Goal: Task Accomplishment & Management: Use online tool/utility

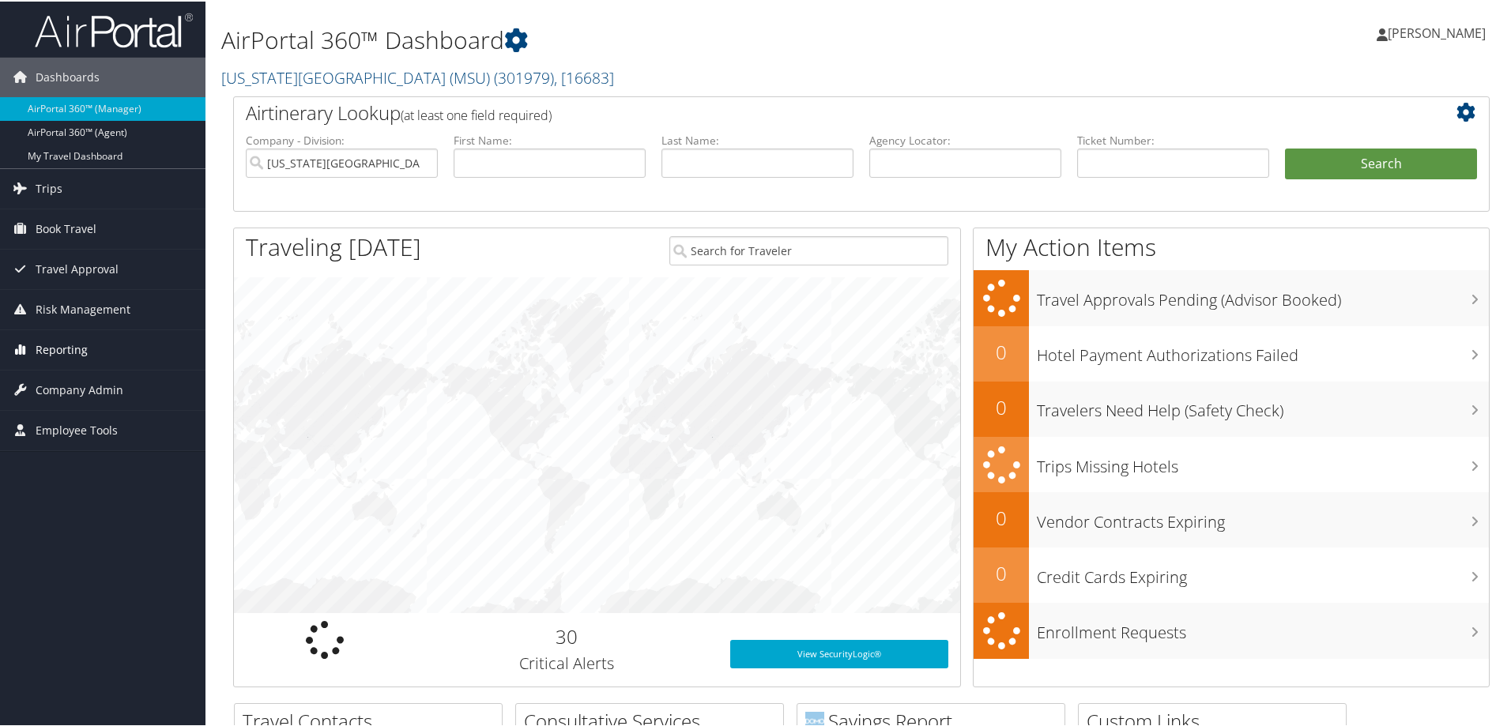
click at [47, 342] on span "Reporting" at bounding box center [62, 349] width 52 height 40
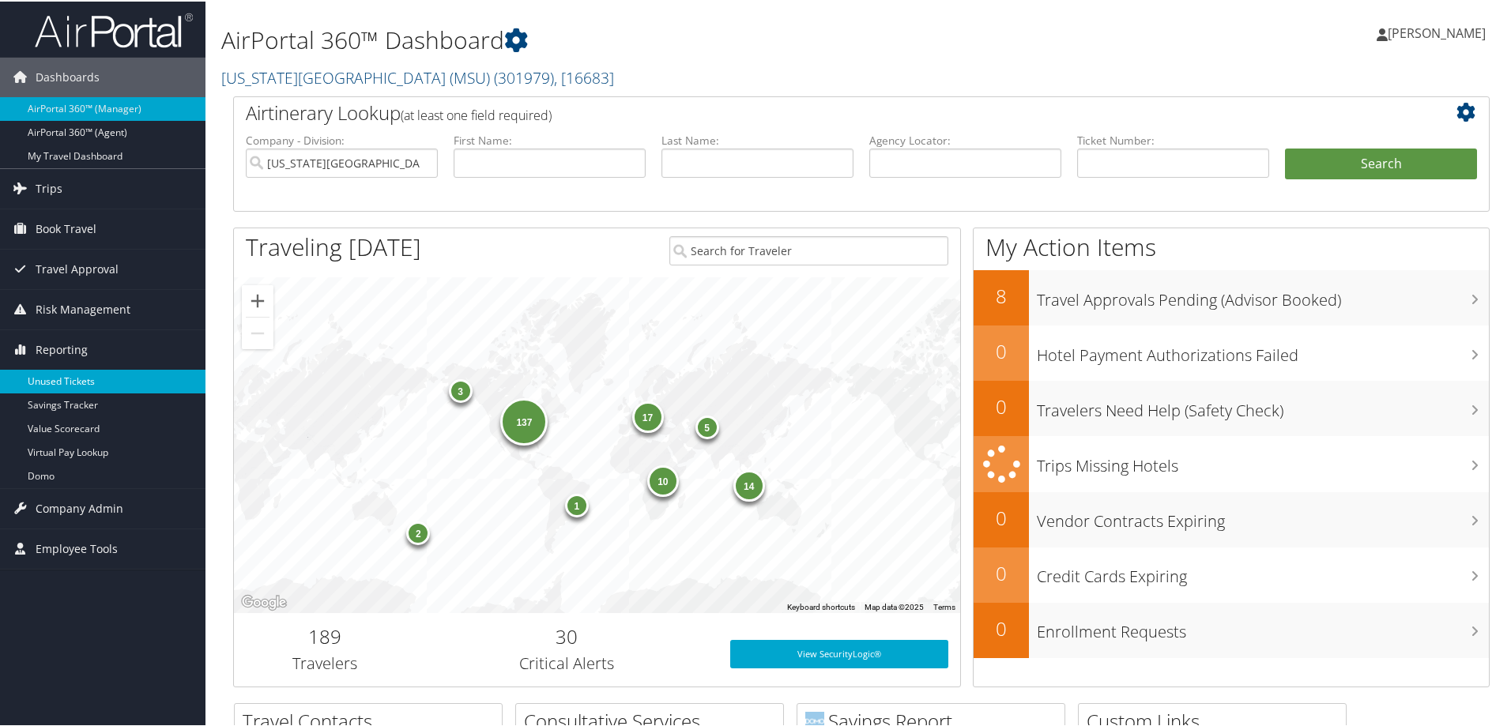
click at [63, 381] on link "Unused Tickets" at bounding box center [103, 380] width 206 height 24
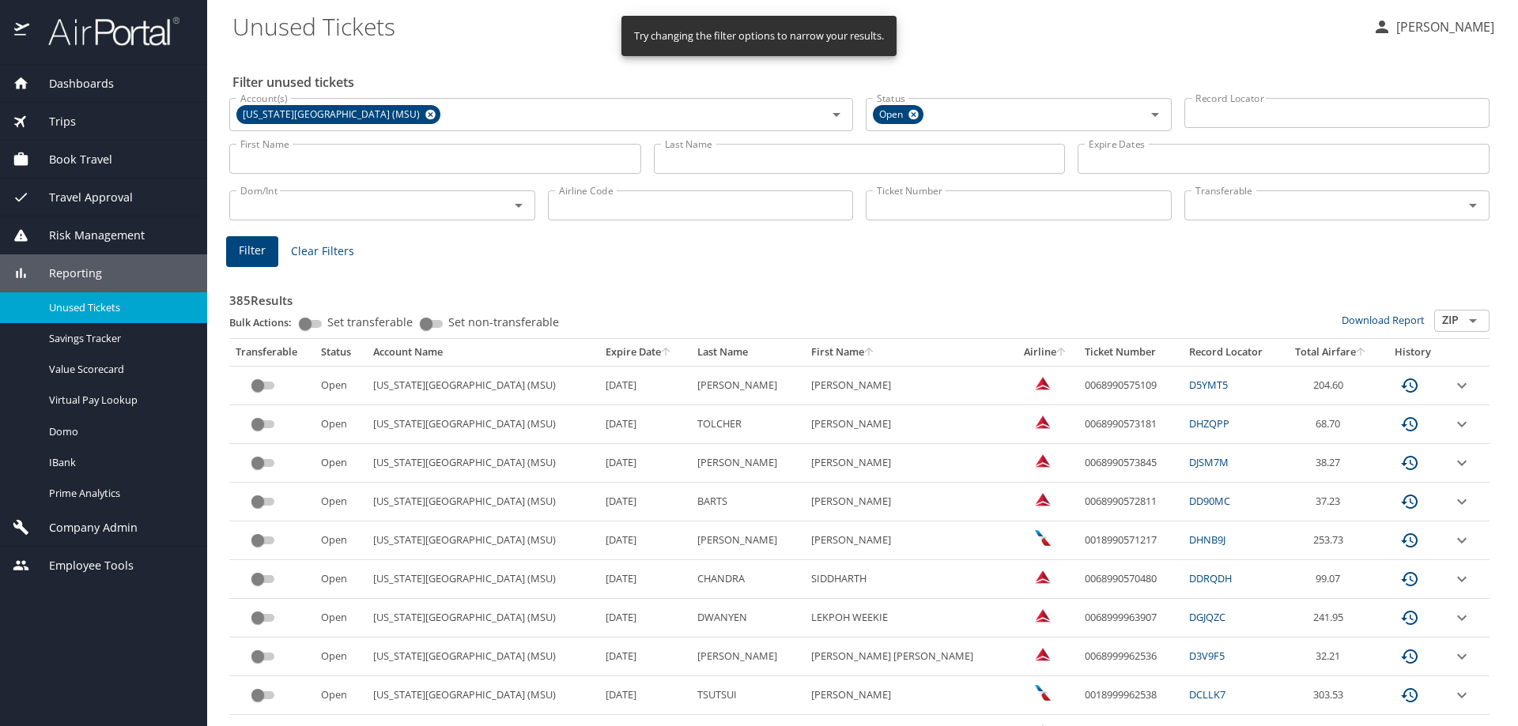
click at [102, 281] on div "Reporting" at bounding box center [104, 273] width 182 height 17
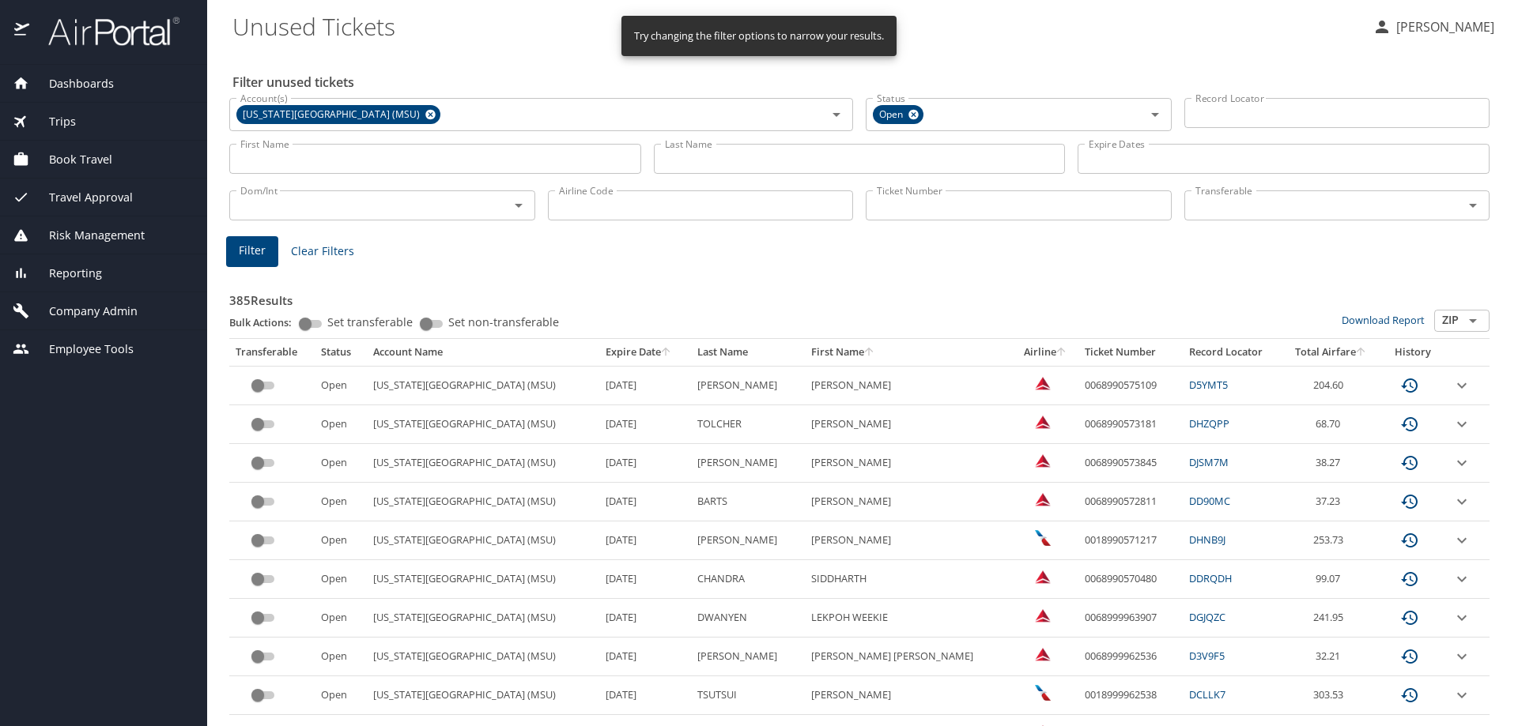
click at [331, 247] on span "Clear Filters" at bounding box center [322, 252] width 63 height 20
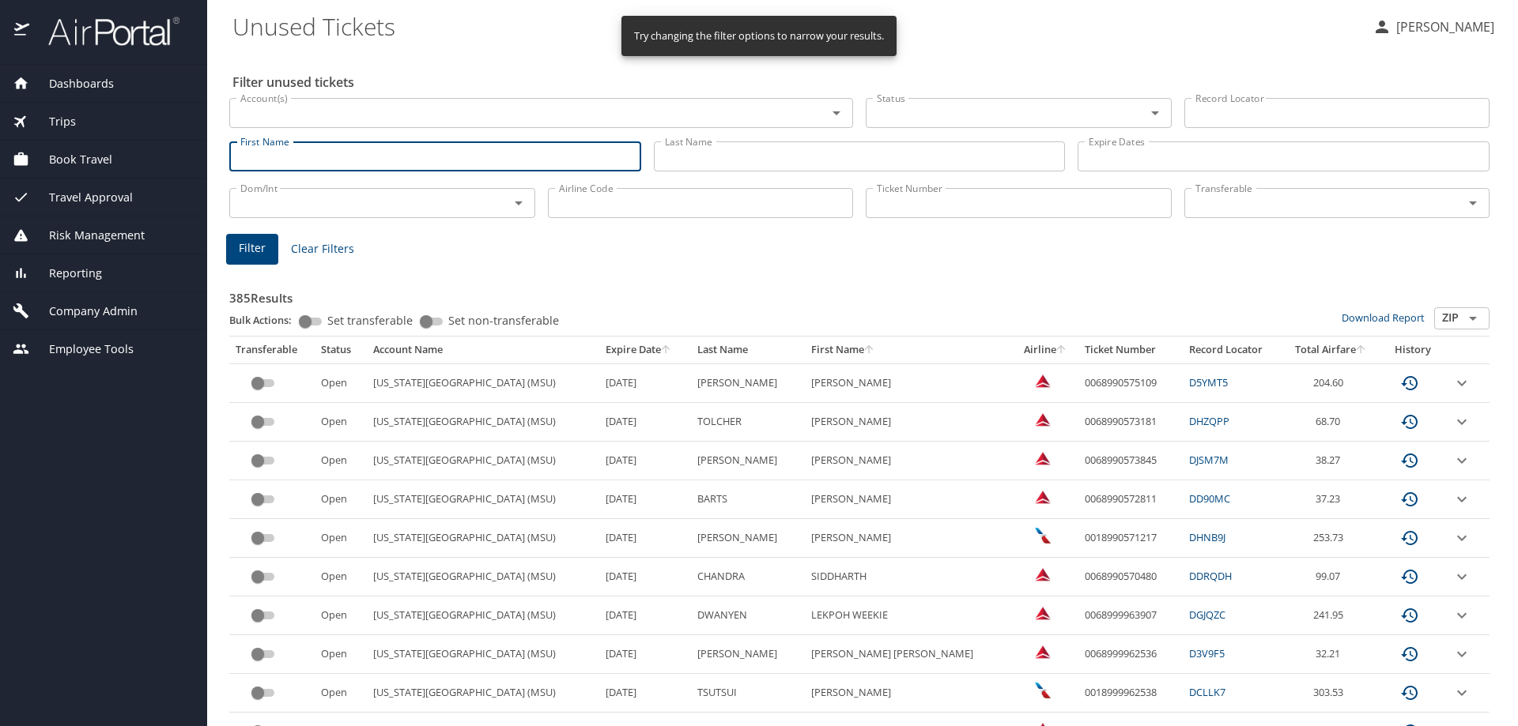
click at [337, 149] on input "First Name" at bounding box center [435, 156] width 412 height 30
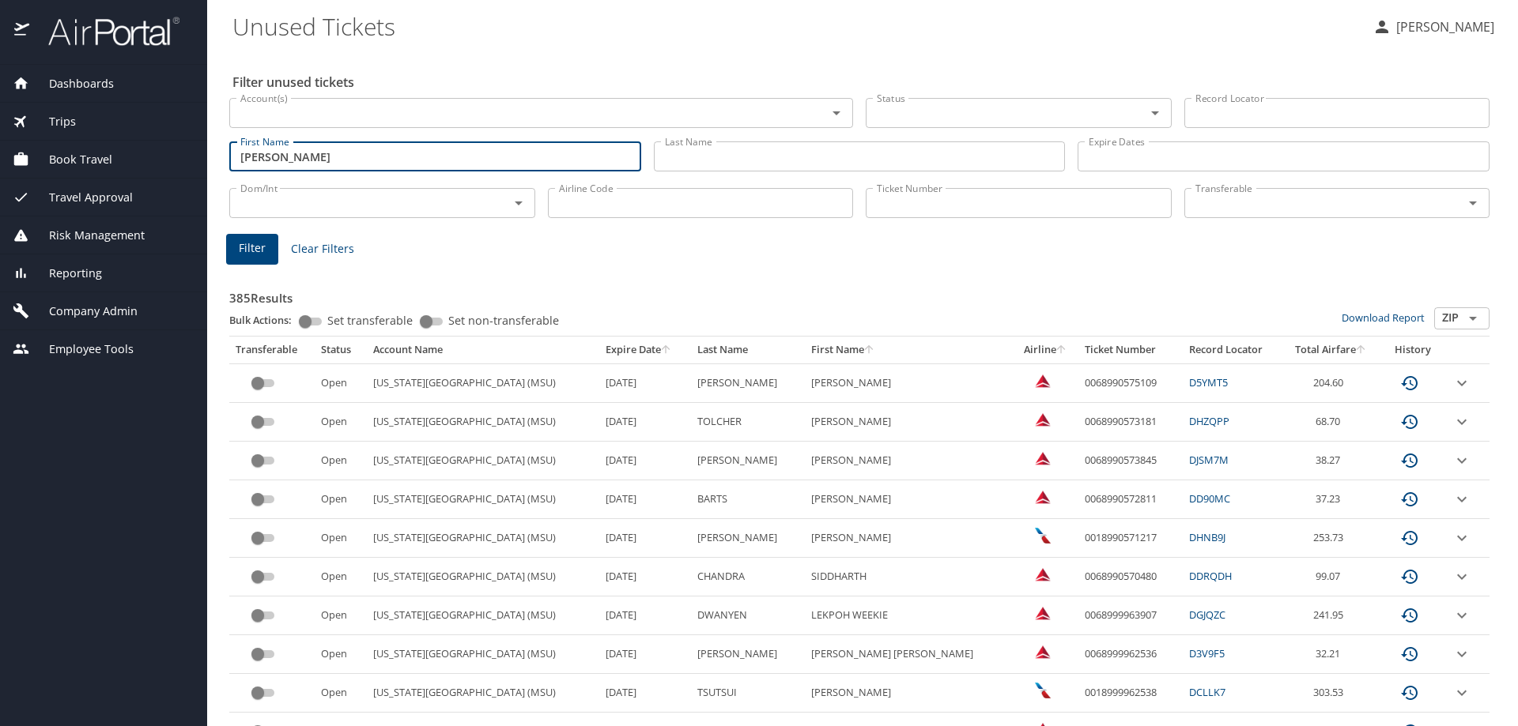
type input "Martha"
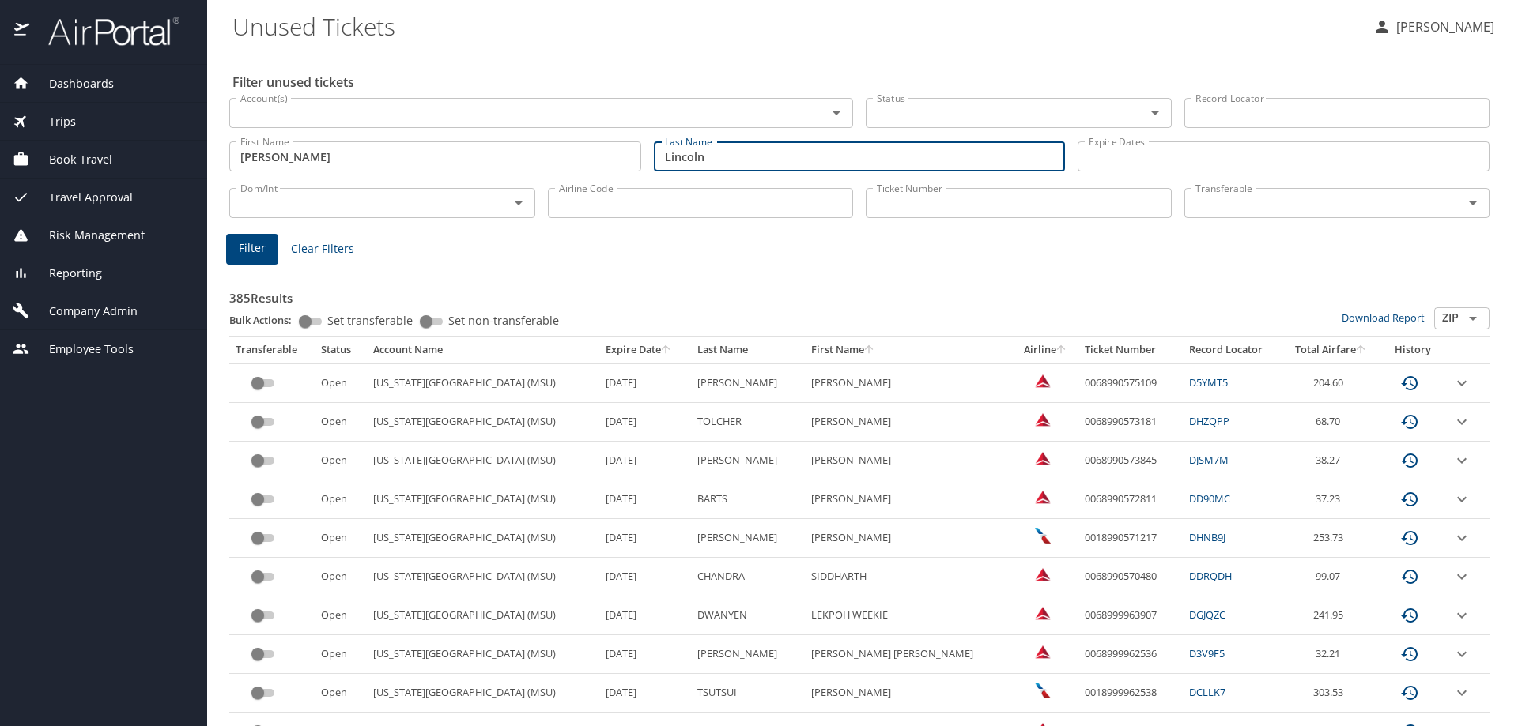
type input "Lincoln"
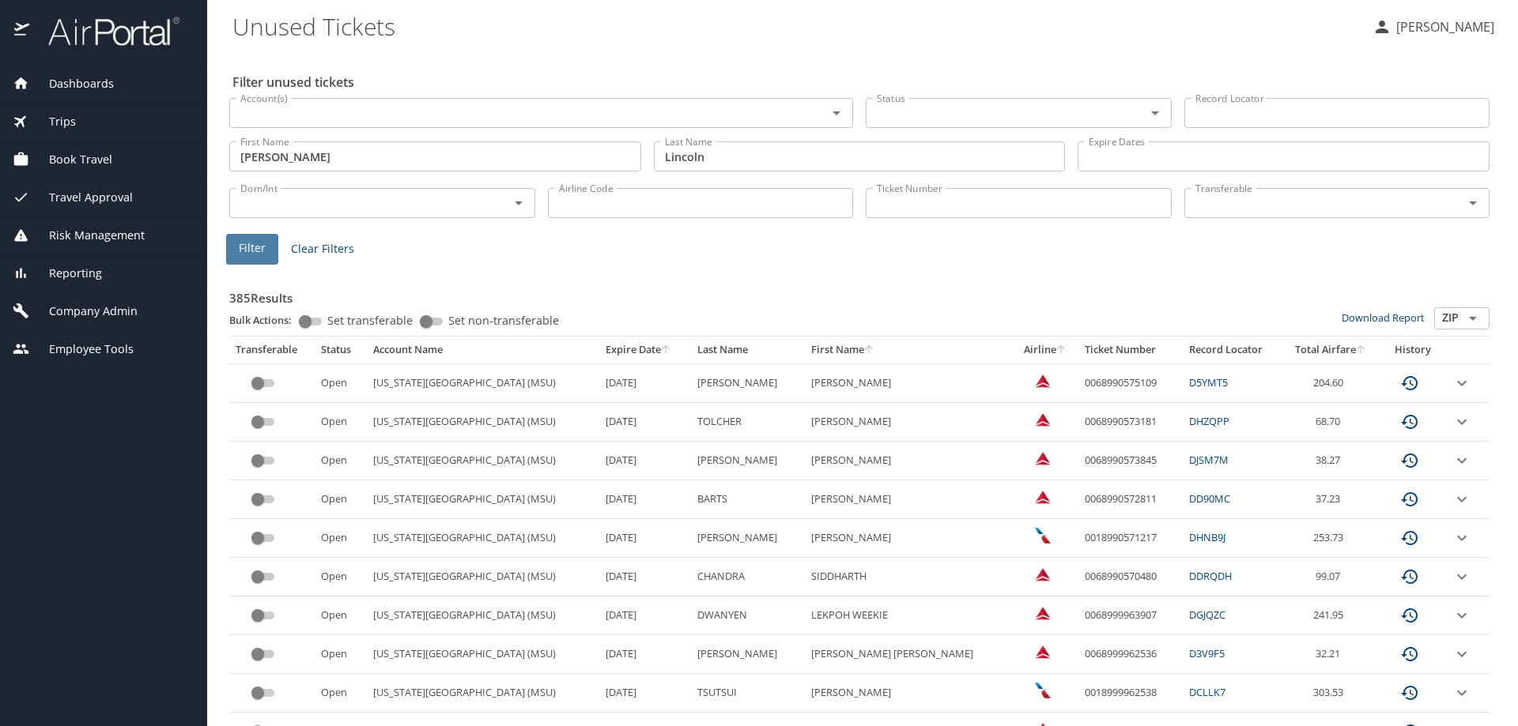
click at [246, 251] on span "Filter" at bounding box center [252, 249] width 27 height 20
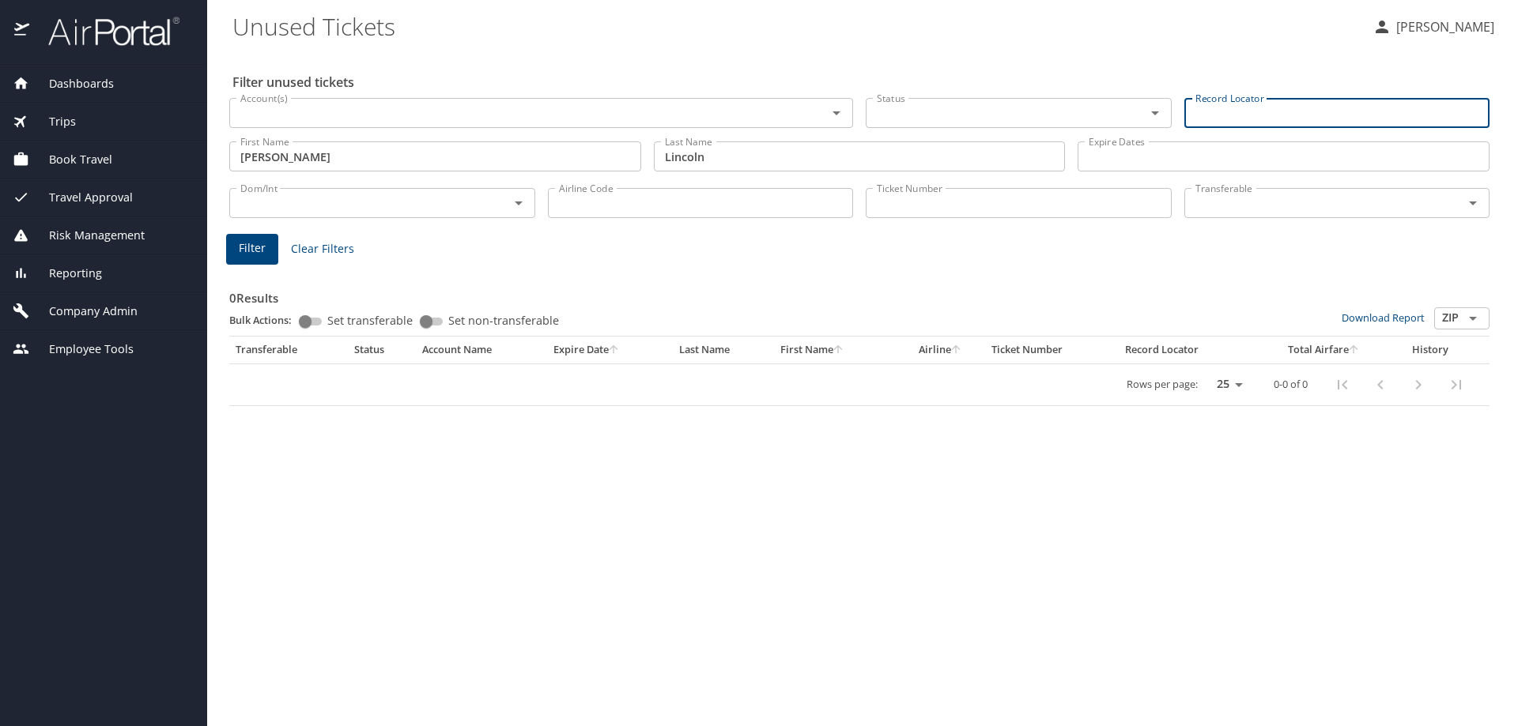
paste input "CKRD4Q"
type input "CKRD4Q"
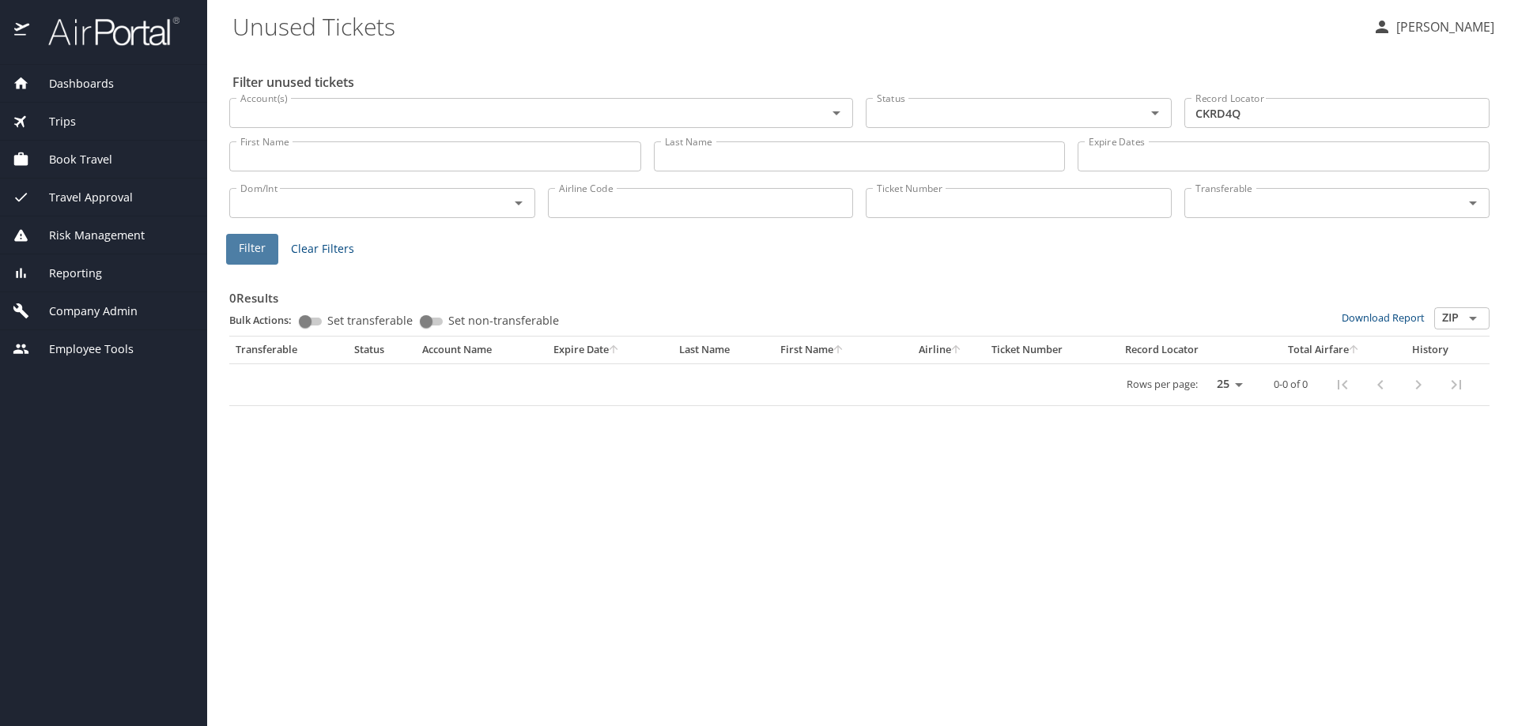
click at [247, 242] on span "Filter" at bounding box center [252, 249] width 27 height 20
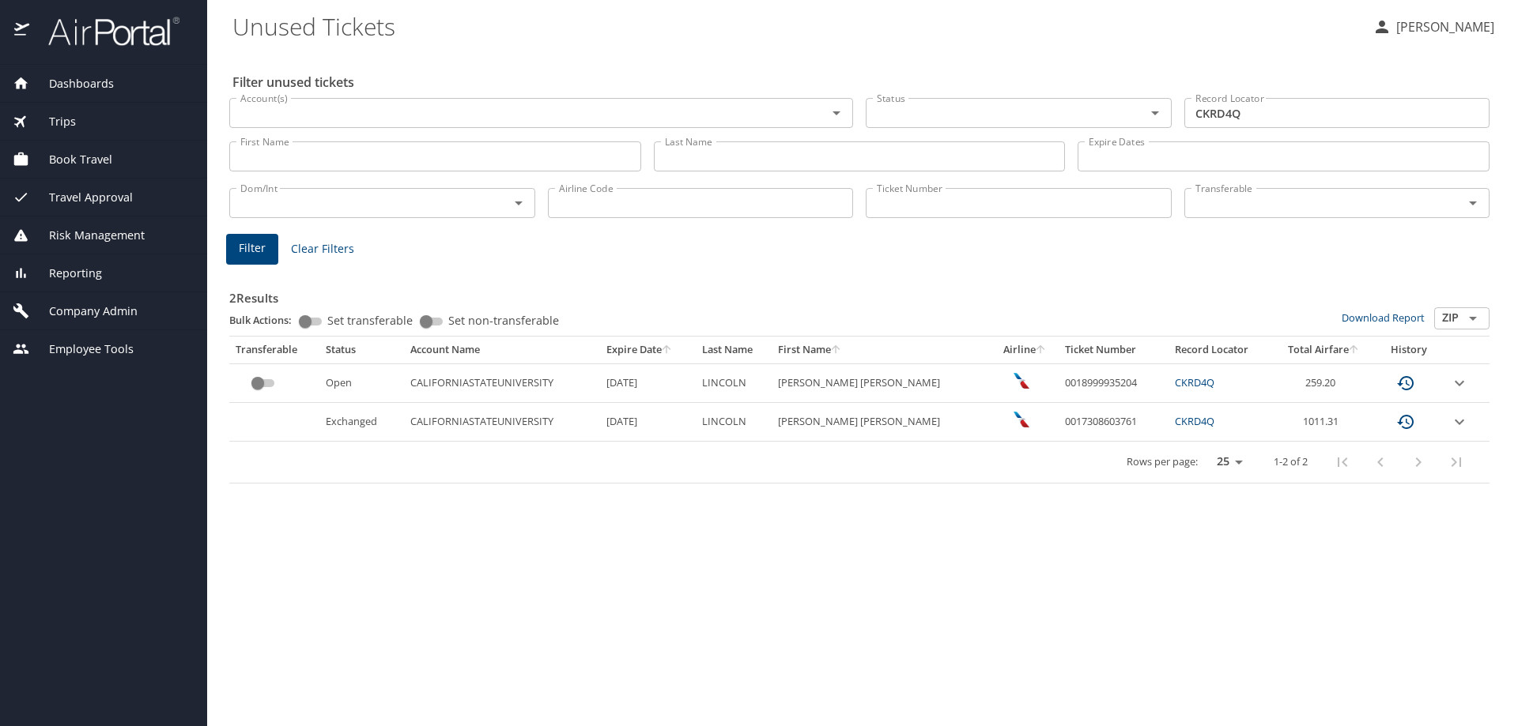
click at [1180, 380] on link "CKRD4Q" at bounding box center [1195, 382] width 40 height 14
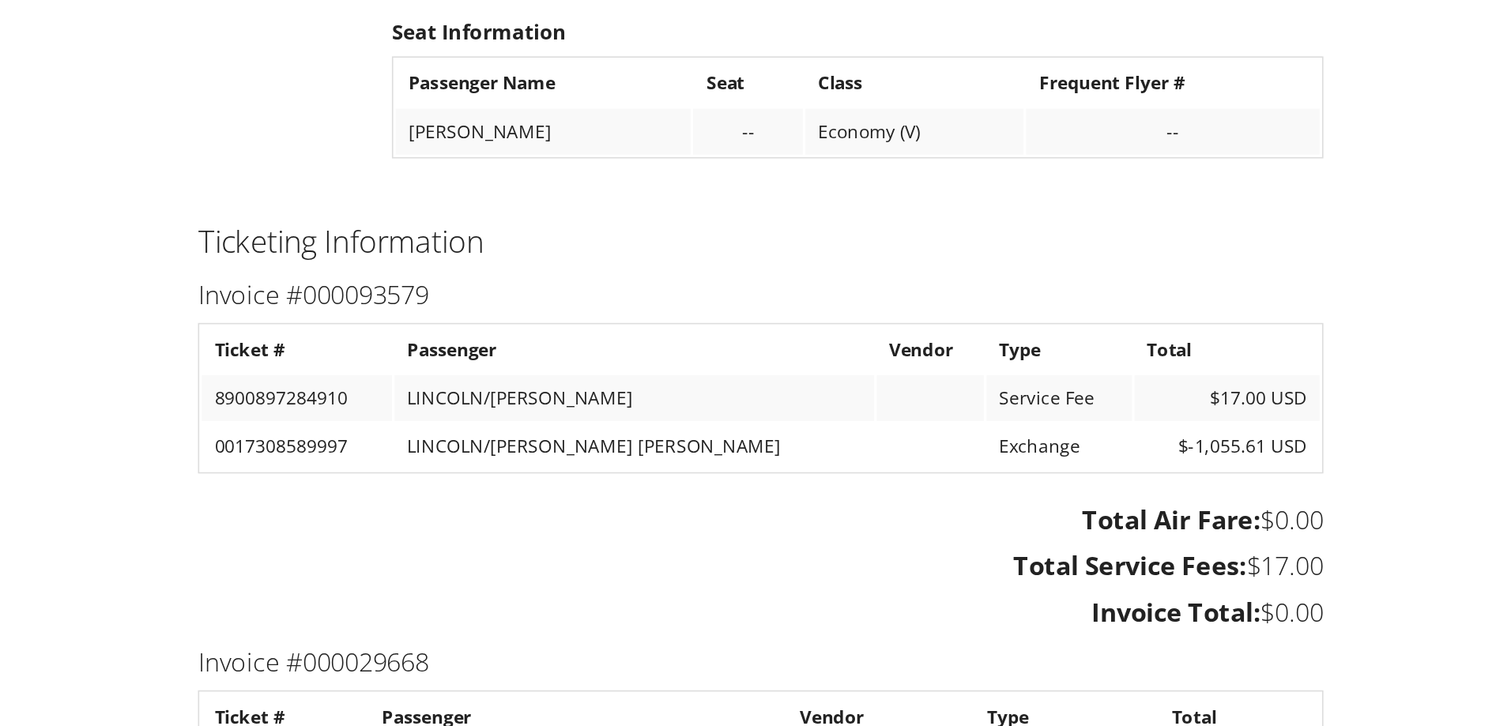
scroll to position [1820, 0]
